Goal: Register for event/course

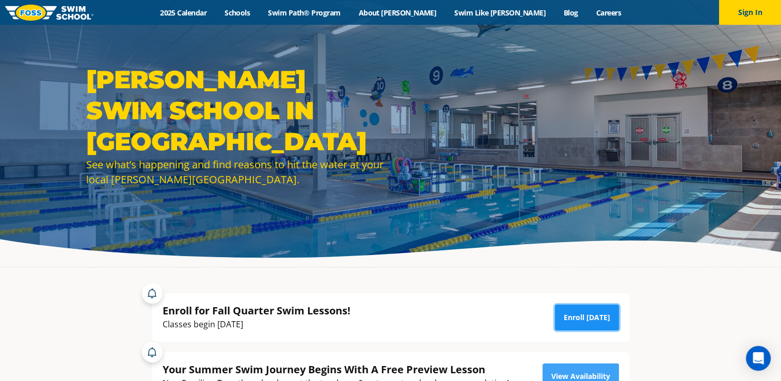
click at [595, 315] on link "Enroll [DATE]" at bounding box center [587, 318] width 64 height 26
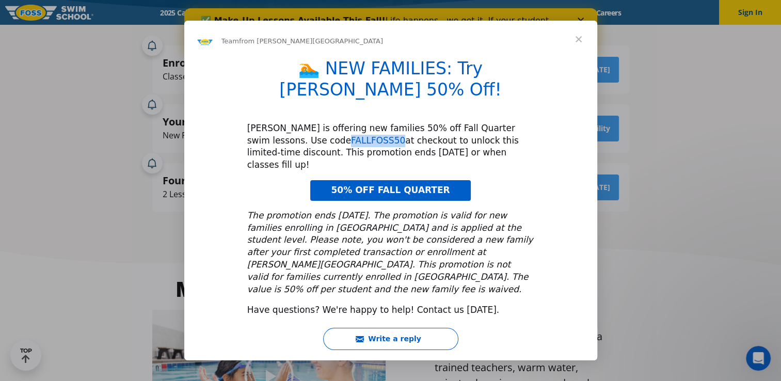
drag, startPoint x: 244, startPoint y: 139, endPoint x: 293, endPoint y: 140, distance: 49.0
click at [293, 140] on div "🏊 NEW FAMILIES: Try [PERSON_NAME] 50% Off! [PERSON_NAME] is offering new famili…" at bounding box center [390, 191] width 413 height 267
copy link "FALLFOSS50"
click at [380, 185] on span "50% OFF FALL QUARTER" at bounding box center [390, 190] width 119 height 10
click at [575, 55] on span "Close" at bounding box center [578, 39] width 37 height 37
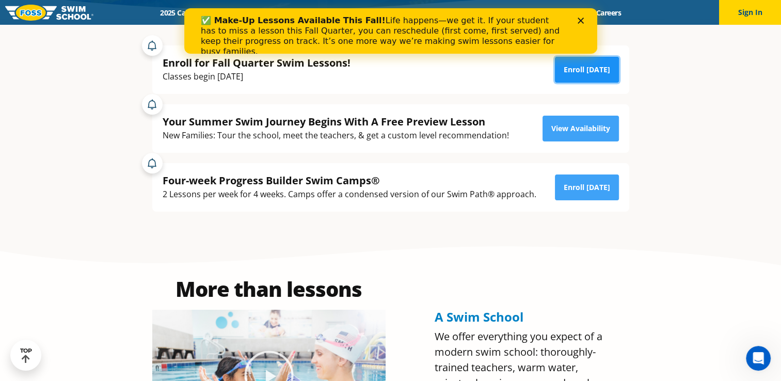
click at [583, 71] on link "Enroll [DATE]" at bounding box center [587, 70] width 64 height 26
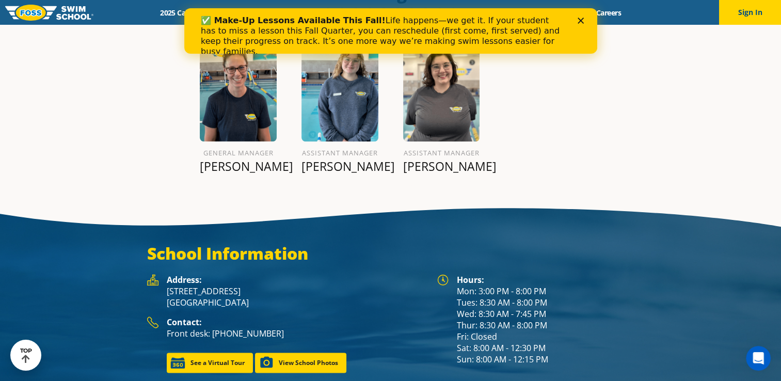
scroll to position [1219, 0]
